Goal: Transaction & Acquisition: Purchase product/service

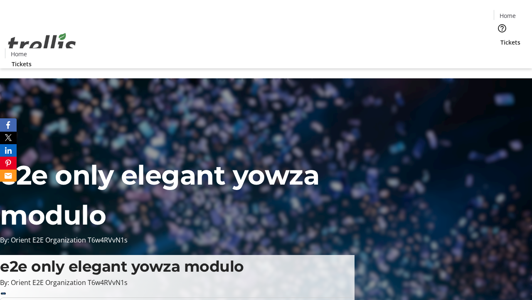
click at [501, 38] on span "Tickets" at bounding box center [511, 42] width 20 height 9
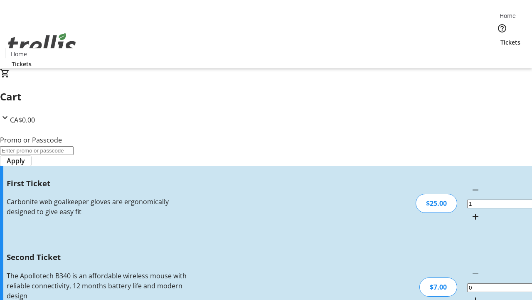
click at [471, 295] on mat-icon "Increment by one" at bounding box center [476, 300] width 10 height 10
type input "2"
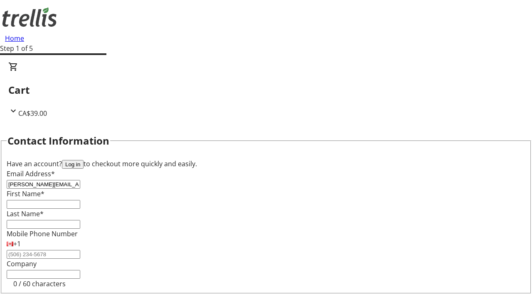
type input "[PERSON_NAME][EMAIL_ADDRESS][DOMAIN_NAME]"
type input "[PERSON_NAME]"
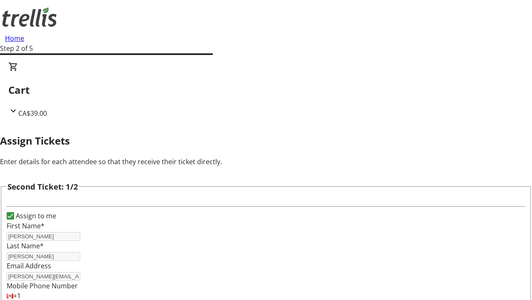
type input "[PERSON_NAME]"
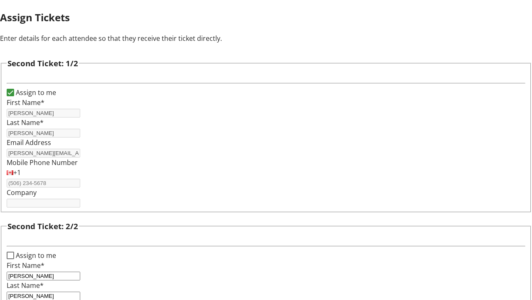
type input "[PERSON_NAME][EMAIL_ADDRESS][DOMAIN_NAME]"
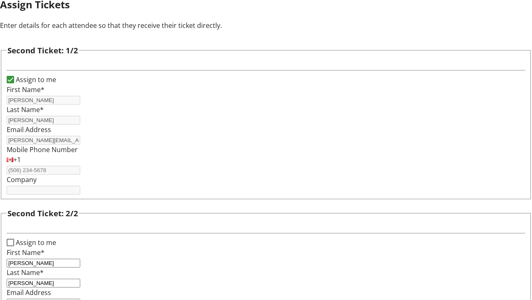
scroll to position [0, 0]
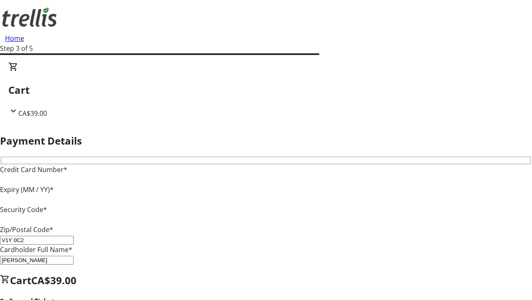
type input "V1Y 0C2"
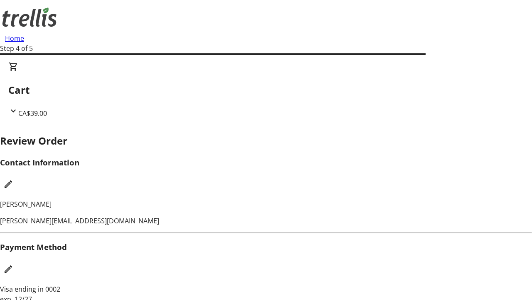
click at [13, 179] on mat-icon "Edit Contact Information" at bounding box center [8, 184] width 10 height 10
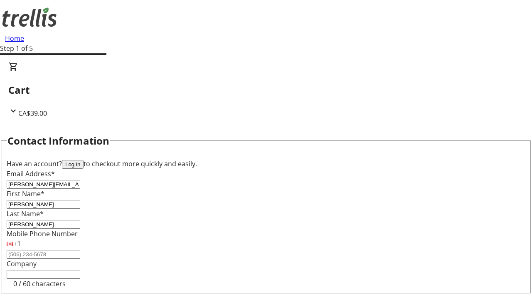
type input "[PERSON_NAME][EMAIL_ADDRESS][DOMAIN_NAME]"
type input "[PERSON_NAME]"
type input "Upton"
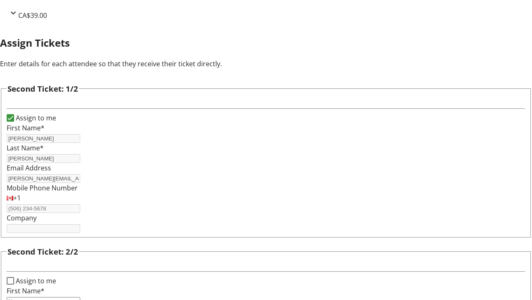
type input "Name"
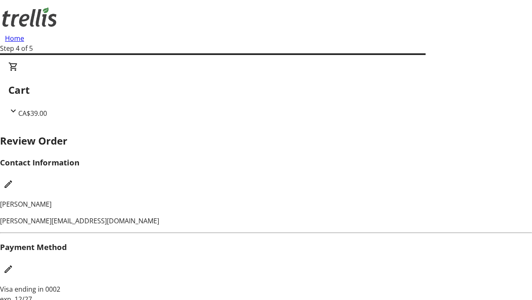
click at [13, 264] on mat-icon "Edit Payment Method" at bounding box center [8, 269] width 10 height 10
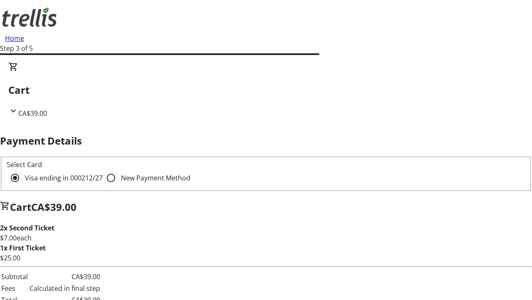
click at [103, 169] on input "New Payment Method" at bounding box center [111, 177] width 17 height 17
radio input "true"
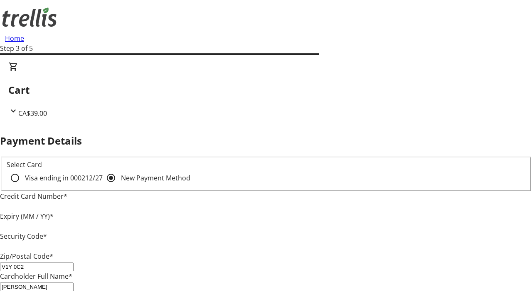
type input "V1Y 0C2"
